Goal: Task Accomplishment & Management: Manage account settings

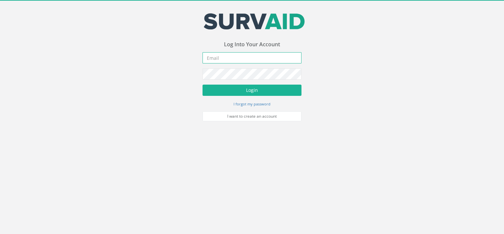
click at [224, 56] on input "email" at bounding box center [252, 57] width 99 height 11
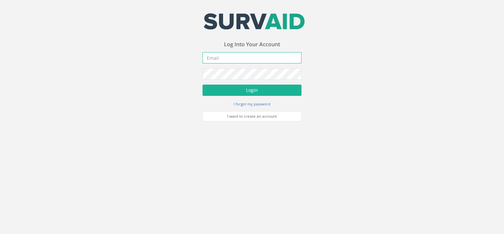
type input "olewis@murphygs.com"
click at [203, 84] on button "Login" at bounding box center [252, 89] width 99 height 11
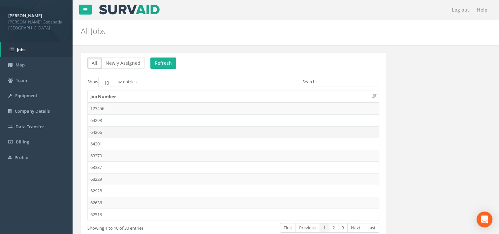
click at [102, 129] on td "64266" at bounding box center [233, 132] width 291 height 12
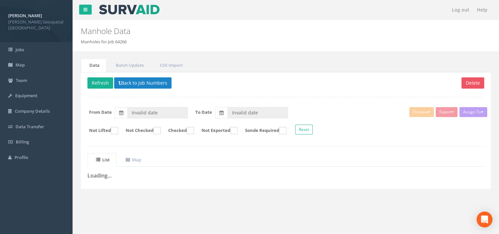
type input "[DATE]"
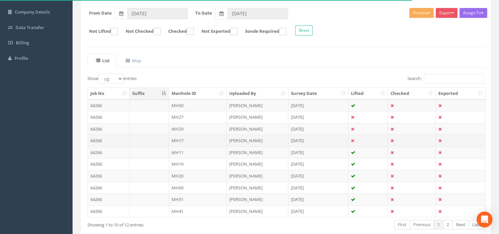
scroll to position [132, 0]
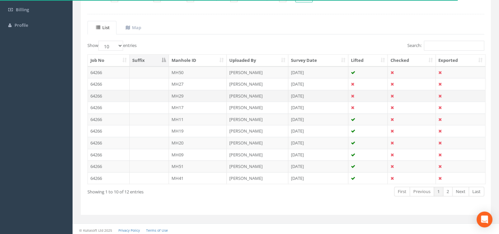
click at [168, 96] on td at bounding box center [149, 96] width 39 height 12
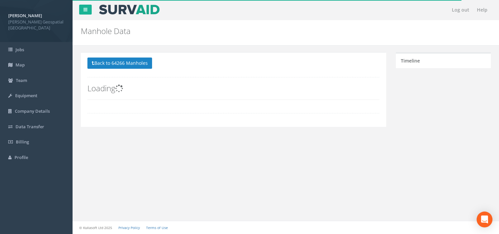
scroll to position [0, 0]
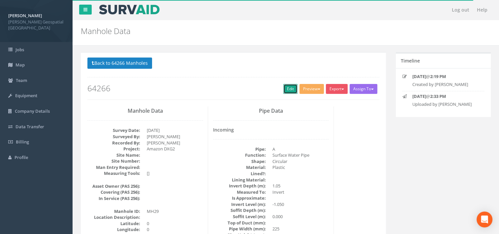
click at [294, 91] on link "Edit" at bounding box center [290, 89] width 14 height 10
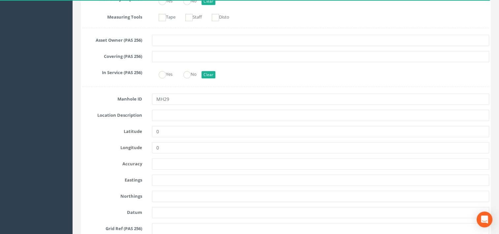
scroll to position [264, 0]
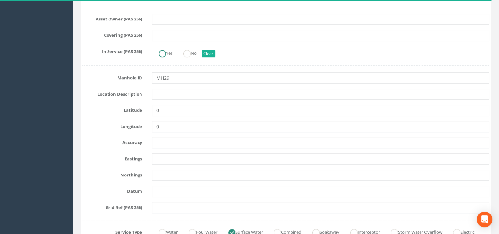
click at [161, 54] on ins at bounding box center [162, 53] width 7 height 7
radio input "true"
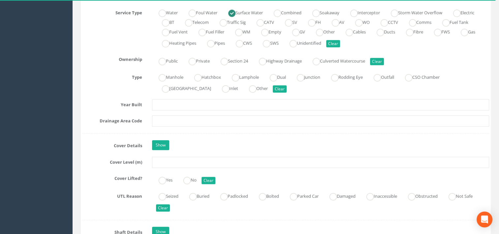
scroll to position [561, 0]
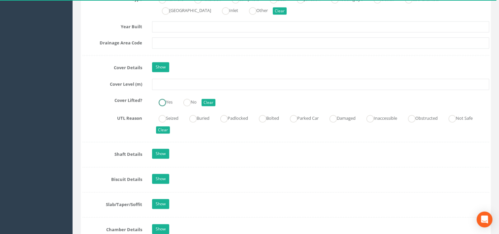
click at [164, 102] on ins at bounding box center [162, 102] width 7 height 7
radio input "true"
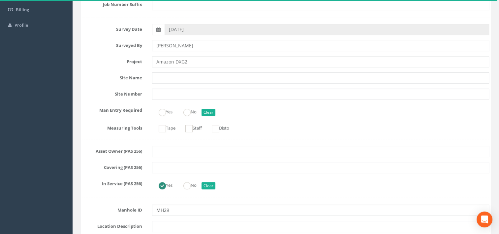
scroll to position [0, 0]
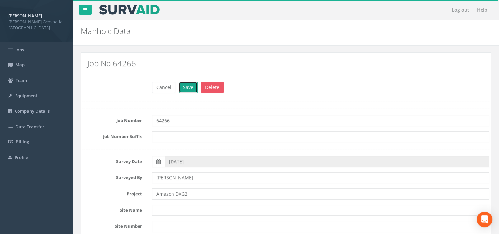
click at [183, 87] on button "Save" at bounding box center [188, 87] width 19 height 11
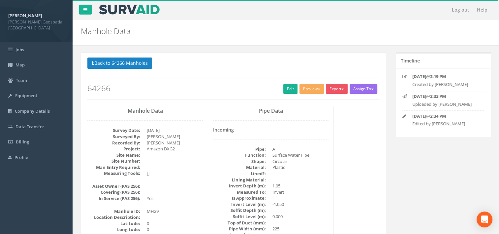
click at [135, 70] on p "Back to 64266 Manholes Back to Map" at bounding box center [233, 63] width 292 height 13
click at [134, 62] on button "Back to 64266 Manholes" at bounding box center [119, 62] width 65 height 11
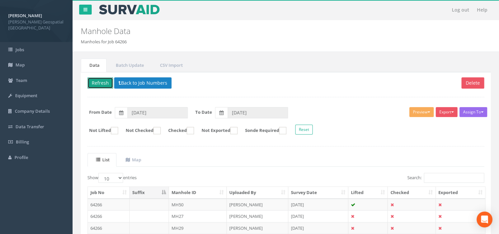
click at [101, 83] on button "Refresh" at bounding box center [100, 82] width 26 height 11
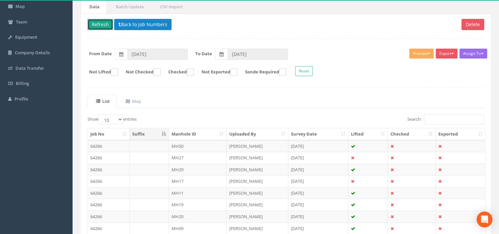
scroll to position [66, 0]
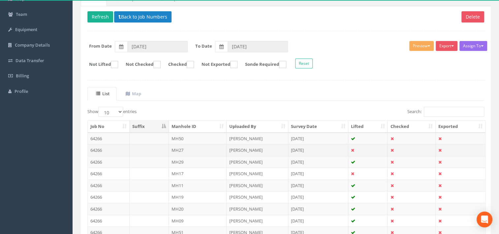
click at [134, 145] on td at bounding box center [149, 150] width 39 height 12
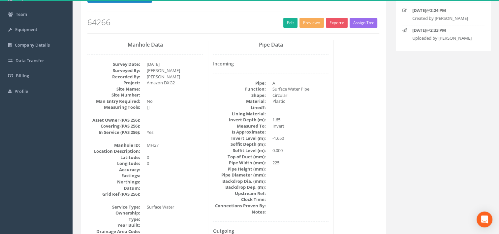
scroll to position [0, 0]
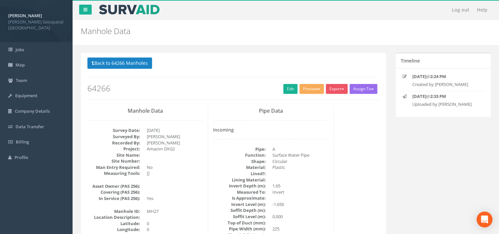
click at [284, 94] on div "Back to 64266 Manholes Back to Map Assign To No Companies Added Export Murphy M…" at bounding box center [233, 78] width 292 height 42
click at [284, 90] on link "Edit" at bounding box center [290, 89] width 14 height 10
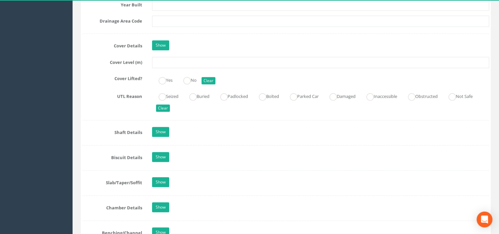
scroll to position [528, 0]
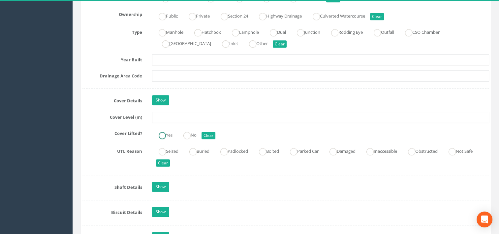
click at [167, 132] on label "Yes" at bounding box center [162, 134] width 20 height 10
radio input "true"
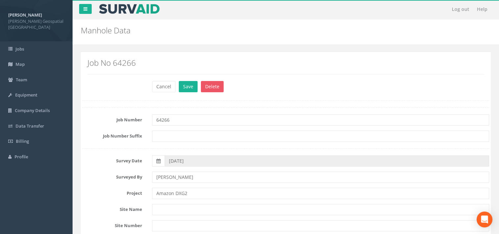
scroll to position [0, 0]
click at [190, 85] on button "Save" at bounding box center [188, 87] width 19 height 11
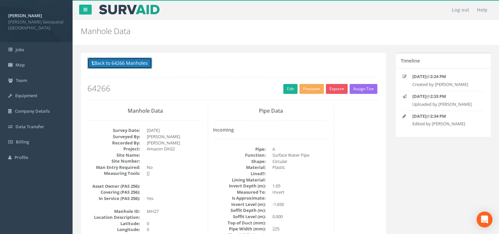
click at [139, 63] on button "Back to 64266 Manholes" at bounding box center [119, 62] width 65 height 11
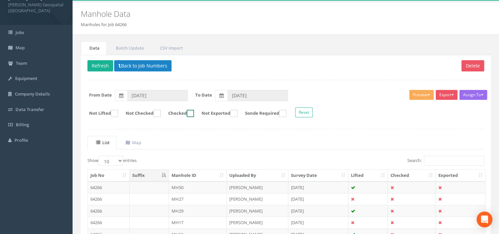
scroll to position [33, 0]
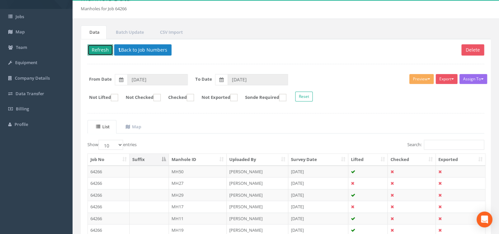
click at [103, 46] on button "Refresh" at bounding box center [100, 49] width 26 height 11
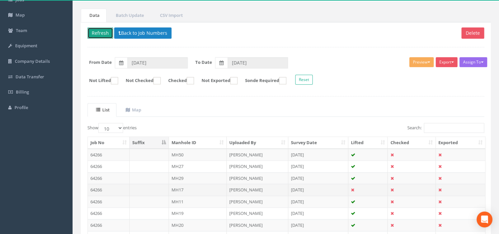
scroll to position [66, 0]
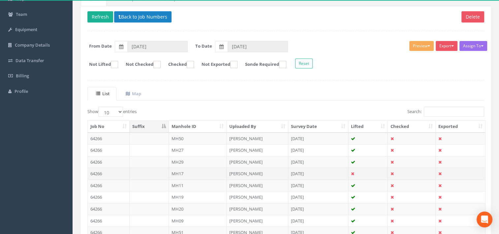
click at [174, 170] on td "MH17" at bounding box center [198, 173] width 58 height 12
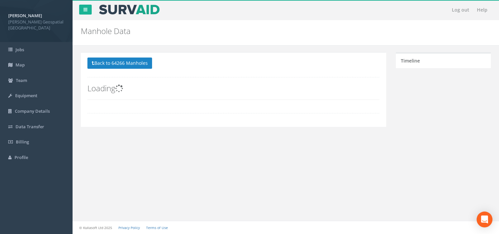
scroll to position [0, 0]
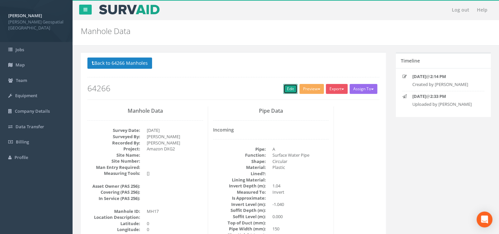
click at [293, 86] on link "Edit" at bounding box center [290, 89] width 14 height 10
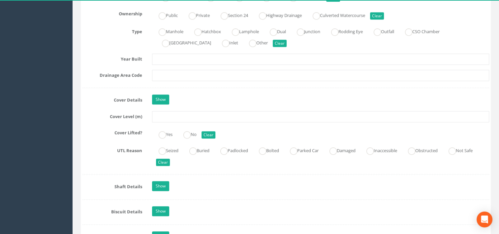
scroll to position [561, 0]
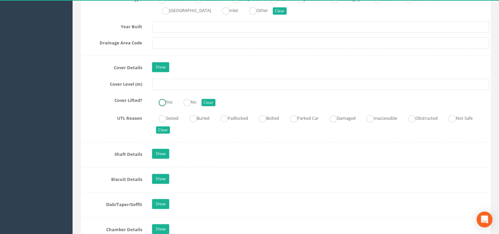
click at [162, 102] on ins at bounding box center [162, 102] width 7 height 7
radio input "true"
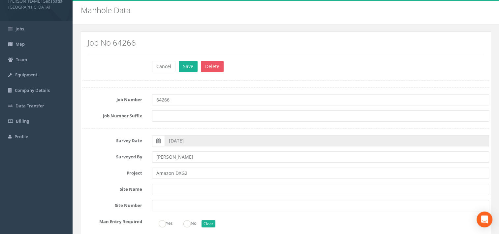
scroll to position [0, 0]
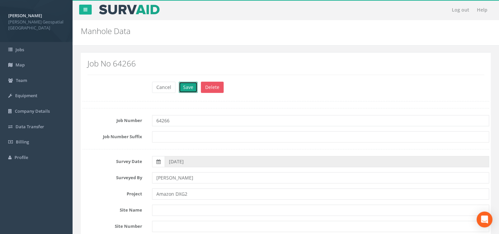
click at [182, 86] on button "Save" at bounding box center [188, 87] width 19 height 11
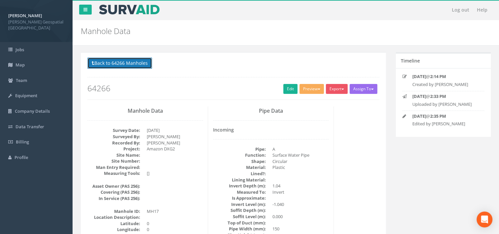
click at [116, 65] on button "Back to 64266 Manholes" at bounding box center [119, 62] width 65 height 11
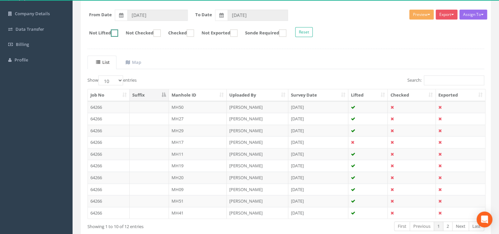
scroll to position [66, 0]
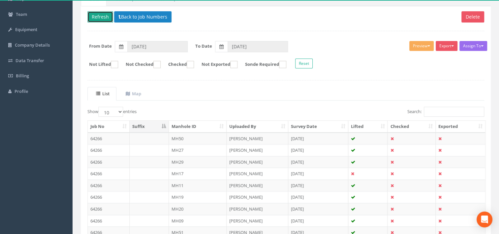
click at [104, 19] on button "Refresh" at bounding box center [100, 16] width 26 height 11
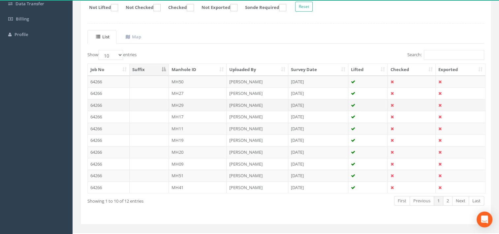
scroll to position [133, 0]
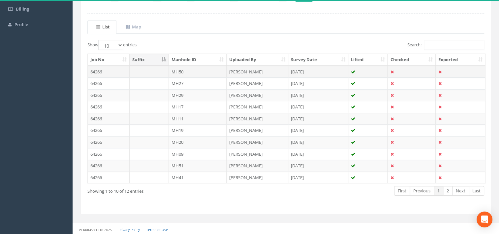
click at [114, 72] on td "64266" at bounding box center [109, 72] width 42 height 12
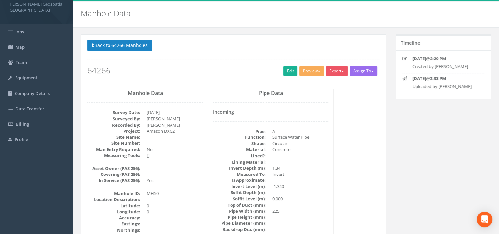
scroll to position [33, 0]
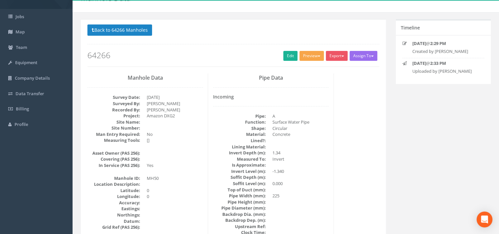
click at [302, 54] on button "Preview" at bounding box center [312, 56] width 24 height 10
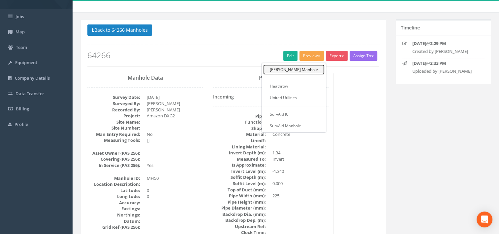
click at [299, 69] on link "[PERSON_NAME] Manhole" at bounding box center [293, 69] width 61 height 10
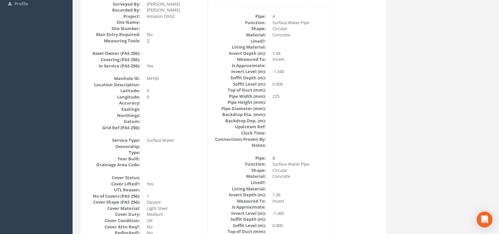
scroll to position [0, 0]
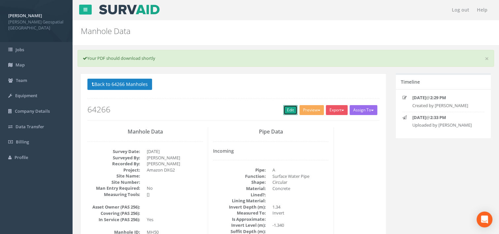
click at [286, 108] on link "Edit" at bounding box center [290, 110] width 14 height 10
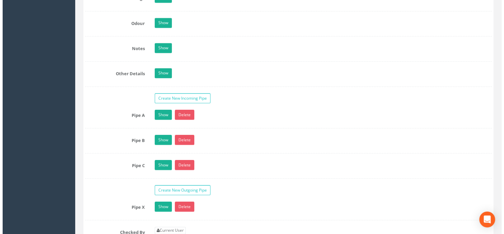
scroll to position [1155, 0]
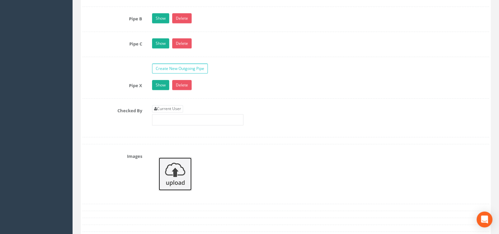
click at [177, 170] on img at bounding box center [175, 173] width 33 height 33
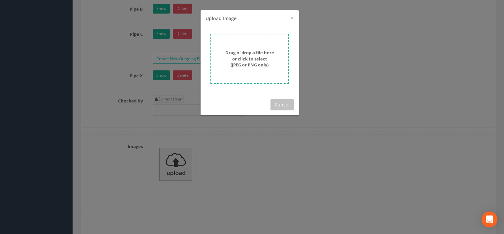
click at [247, 60] on strong "Drag n' drop a file here or click to select (JPEG or PNG only)" at bounding box center [249, 59] width 49 height 18
click at [69, 43] on div "× Close Upload Image Drag n' drop a file here or click to select (JPEG or PNG o…" at bounding box center [252, 117] width 504 height 234
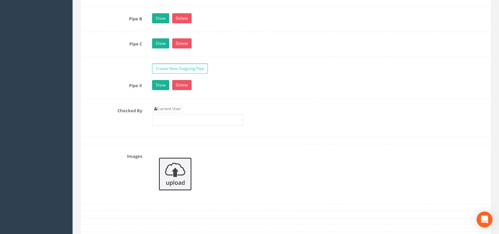
click at [171, 164] on img at bounding box center [175, 173] width 33 height 33
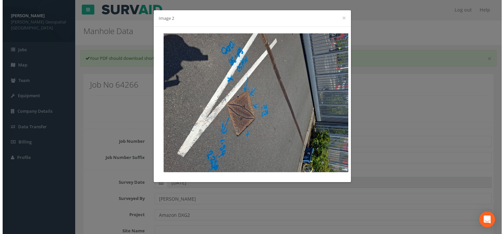
scroll to position [1155, 0]
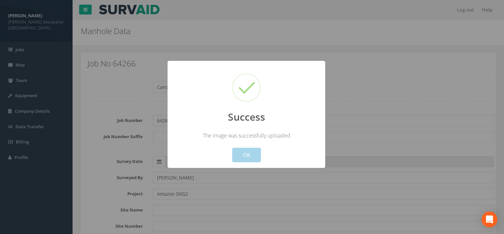
scroll to position [1212, 0]
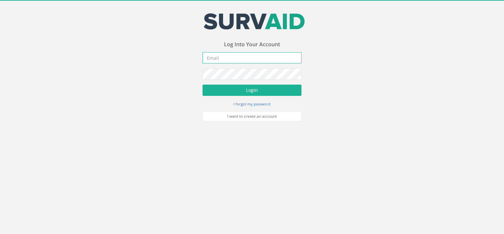
click at [215, 57] on input "email" at bounding box center [252, 57] width 99 height 11
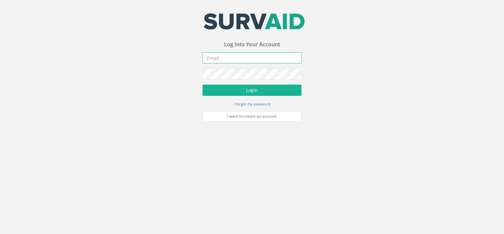
type input "olewis@murphygs.com"
click at [203, 84] on button "Login" at bounding box center [252, 89] width 99 height 11
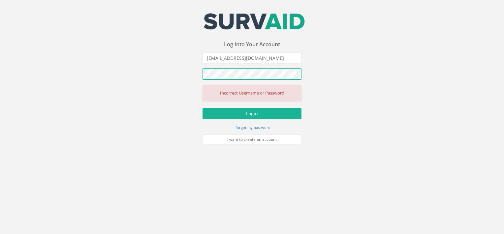
click at [36, 65] on div "Your email address was sucessfully verified - please login below to continue Yo…" at bounding box center [252, 72] width 504 height 144
click at [203, 108] on button "Login" at bounding box center [252, 113] width 99 height 11
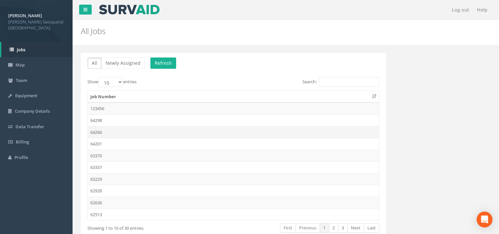
click at [95, 132] on td "64266" at bounding box center [233, 132] width 291 height 12
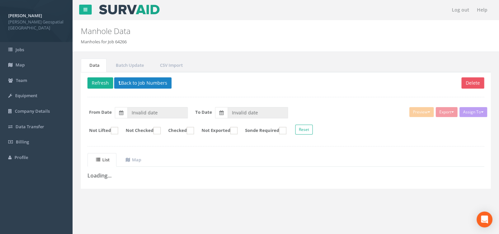
type input "[DATE]"
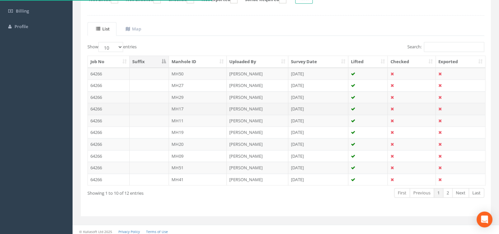
scroll to position [132, 0]
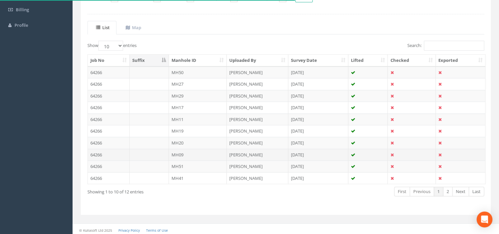
click at [182, 154] on td "MH09" at bounding box center [198, 155] width 58 height 12
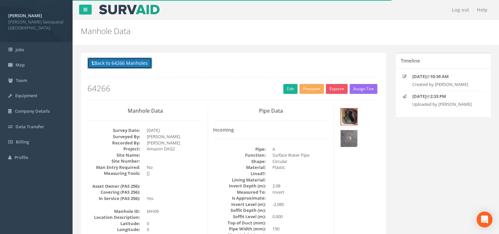
click at [119, 64] on button "Back to 64266 Manholes" at bounding box center [119, 62] width 65 height 11
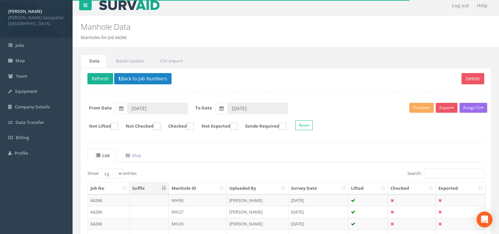
scroll to position [133, 0]
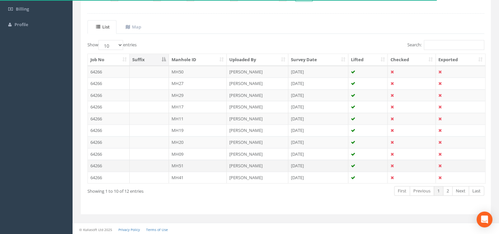
click at [182, 164] on td "MH51" at bounding box center [198, 165] width 58 height 12
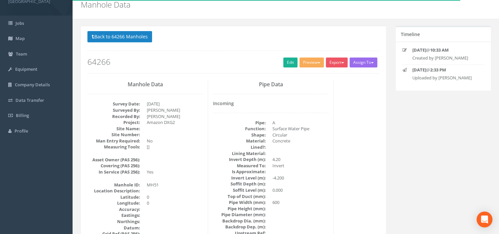
scroll to position [33, 0]
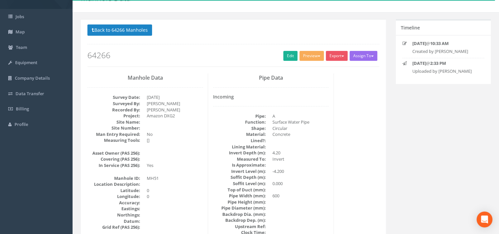
click at [254, 50] on div "Back to 64266 Manholes Back to Map Assign To No Companies Added Export Murphy M…" at bounding box center [233, 45] width 292 height 42
click at [128, 30] on button "Back to 64266 Manholes" at bounding box center [119, 29] width 65 height 11
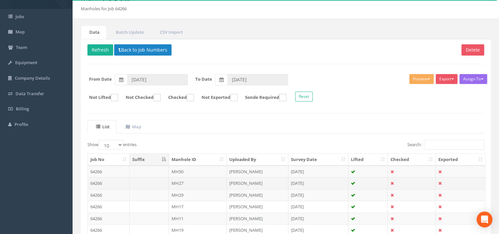
scroll to position [132, 0]
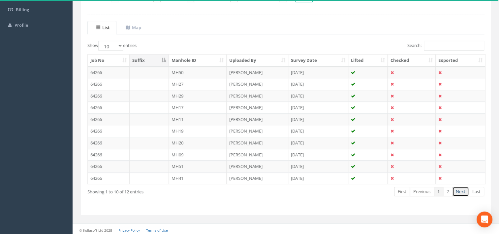
click at [468, 191] on link "Next" at bounding box center [460, 191] width 17 height 10
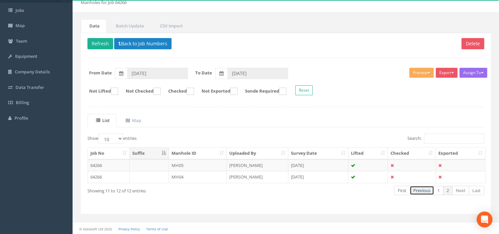
click at [431, 191] on link "Previous" at bounding box center [422, 190] width 24 height 10
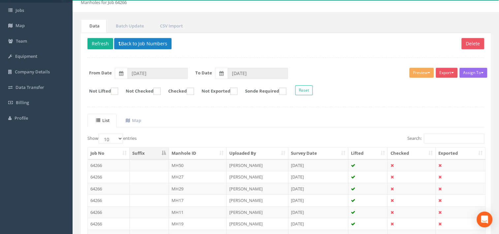
scroll to position [133, 0]
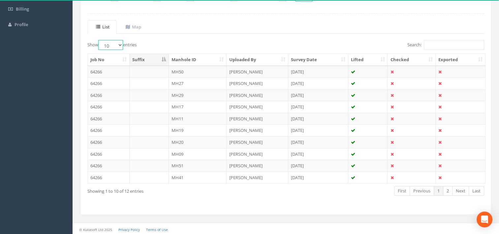
click at [104, 44] on select "10 25 50 100" at bounding box center [110, 45] width 25 height 10
select select "50"
click at [99, 40] on select "10 25 50 100" at bounding box center [110, 45] width 25 height 10
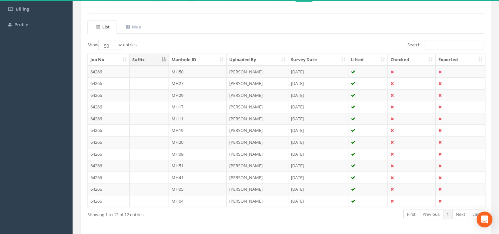
click at [289, 23] on ul "List Map" at bounding box center [285, 27] width 397 height 14
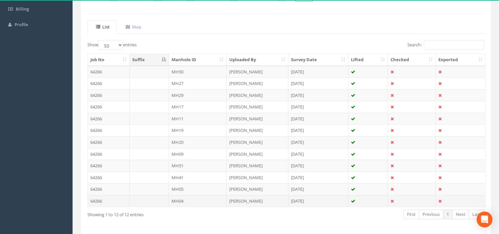
click at [179, 201] on td "MH04" at bounding box center [198, 201] width 58 height 12
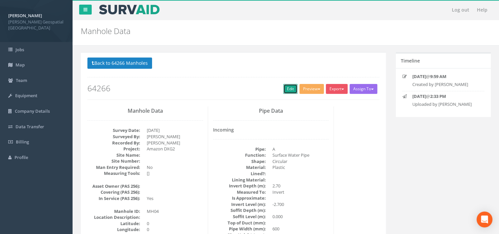
click at [287, 89] on link "Edit" at bounding box center [290, 89] width 14 height 10
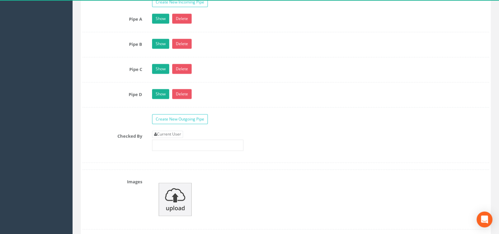
scroll to position [1155, 0]
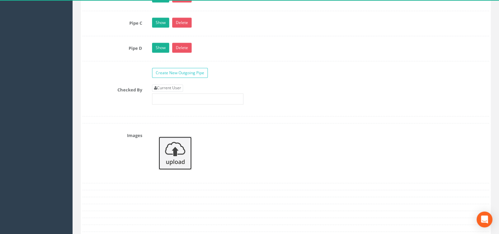
click at [181, 153] on img at bounding box center [175, 152] width 33 height 33
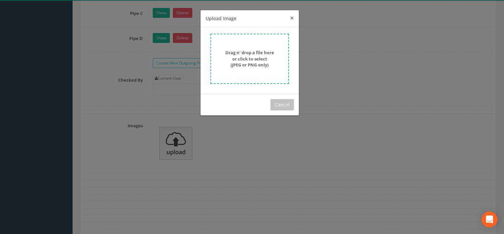
click at [293, 19] on span "×" at bounding box center [292, 17] width 4 height 9
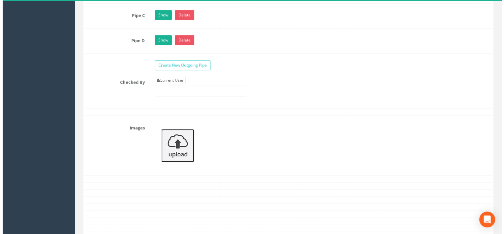
scroll to position [1188, 0]
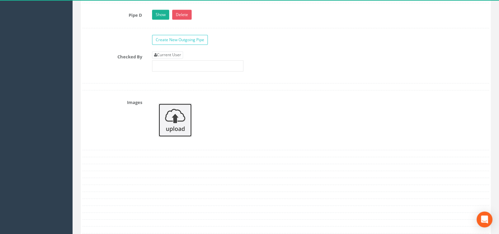
click at [178, 127] on img at bounding box center [175, 119] width 33 height 33
